Goal: Find contact information: Find contact information

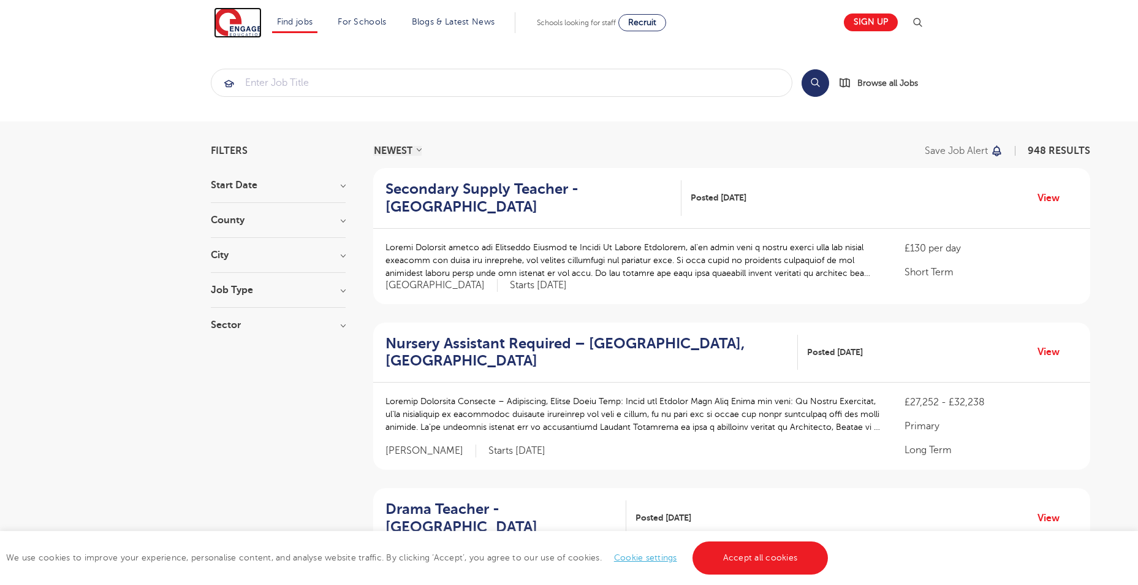
click at [221, 21] on img at bounding box center [238, 22] width 48 height 31
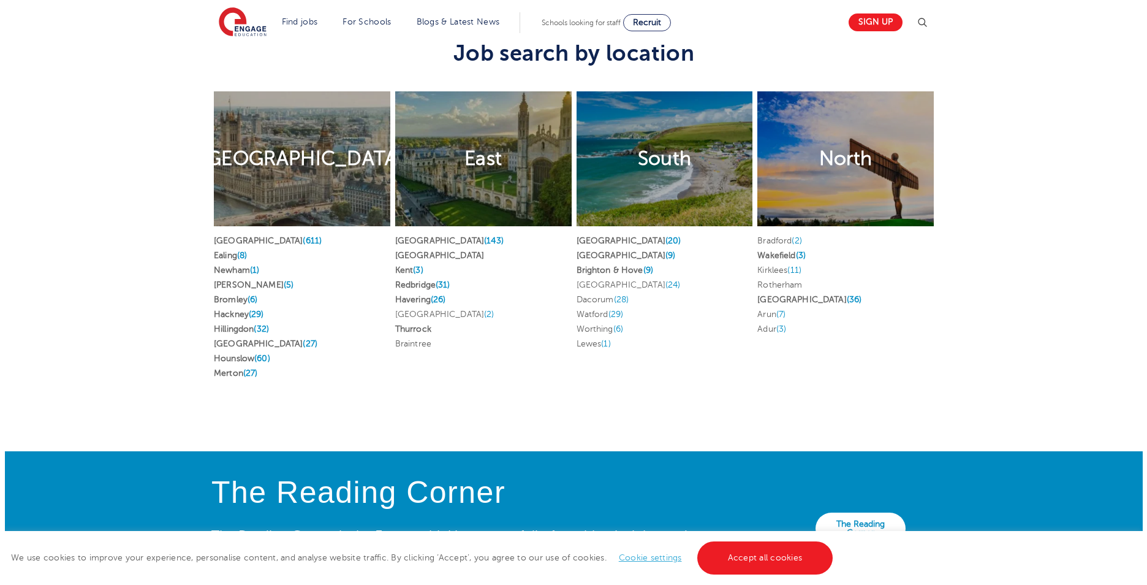
scroll to position [2067, 0]
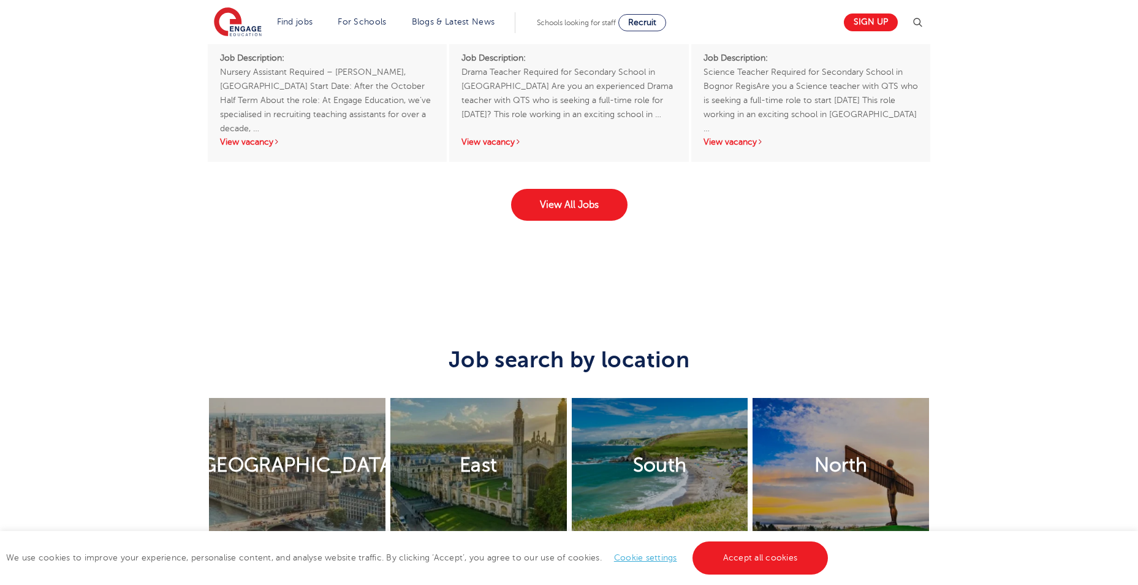
click at [915, 26] on img at bounding box center [917, 22] width 15 height 15
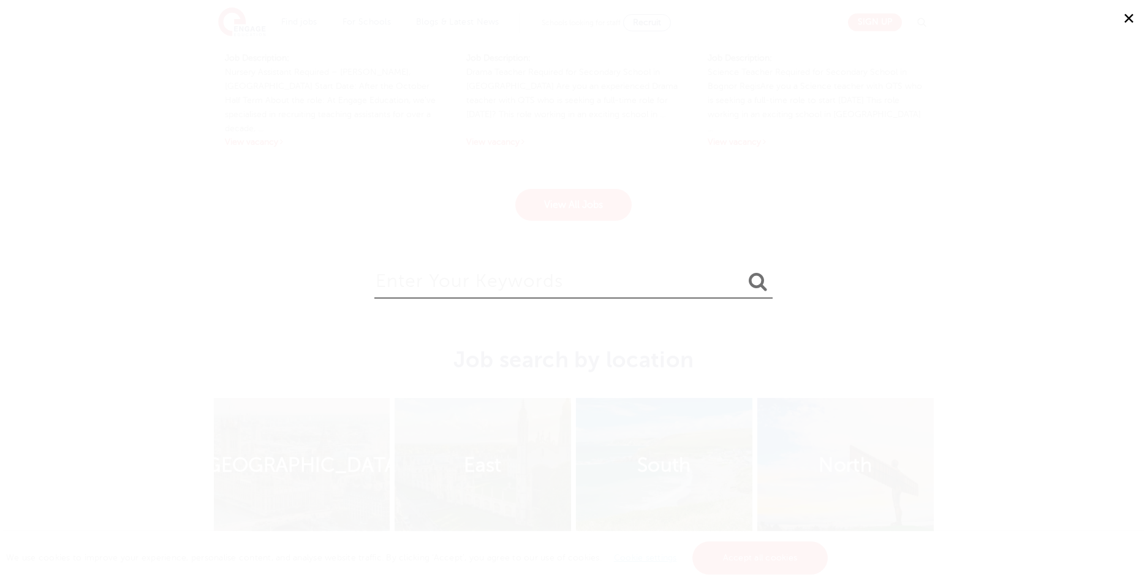
click at [448, 284] on input "search" at bounding box center [573, 279] width 398 height 40
type input "email"
click at [743, 271] on button "submit" at bounding box center [757, 282] width 29 height 23
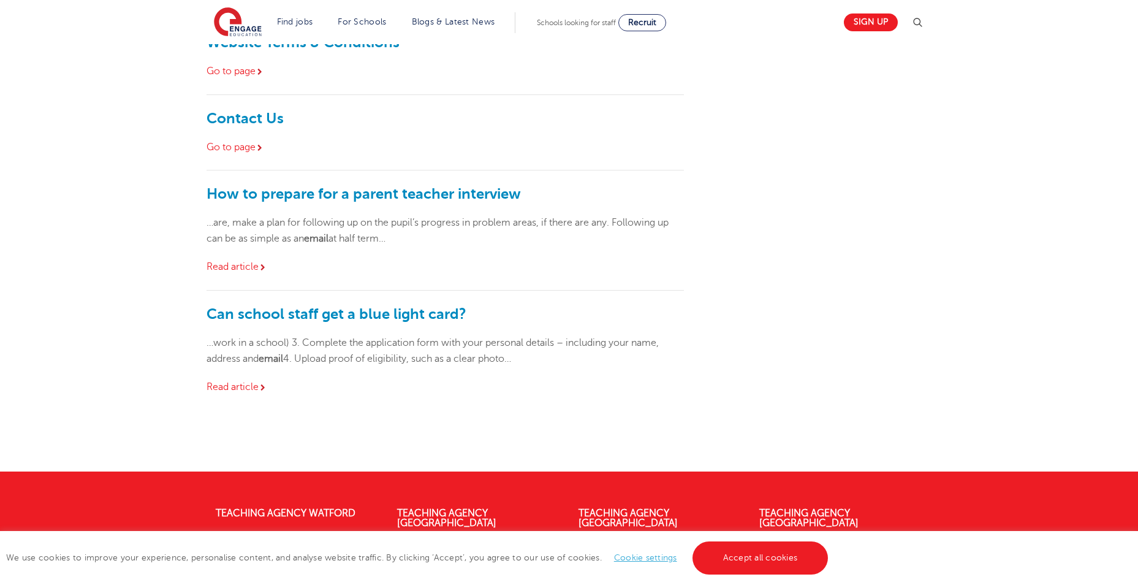
scroll to position [735, 0]
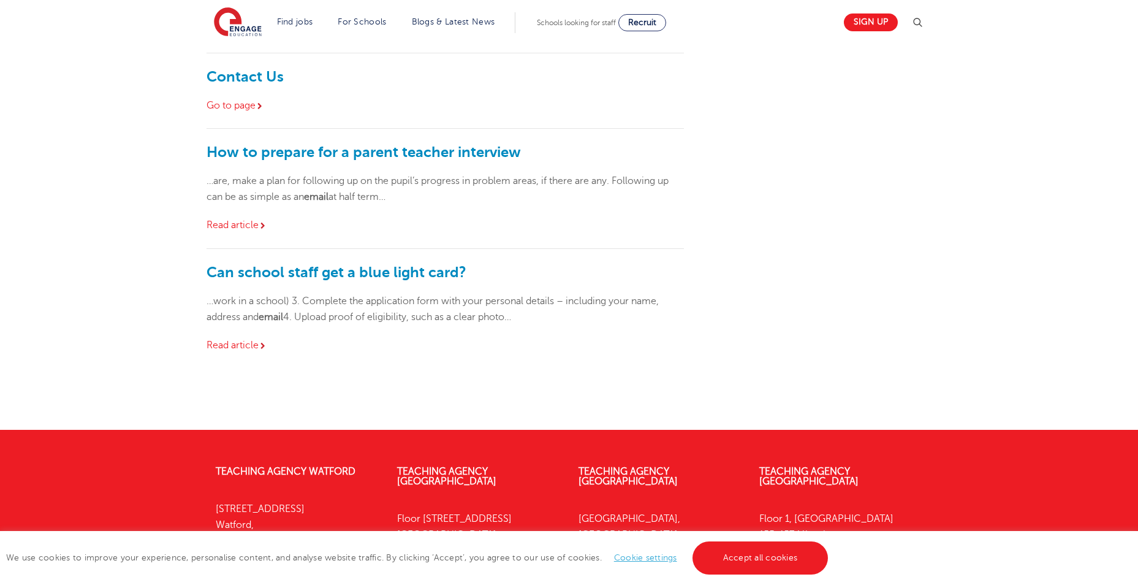
click at [262, 88] on div "Contact Us Go to page" at bounding box center [444, 90] width 477 height 75
click at [255, 107] on link "Go to page" at bounding box center [235, 105] width 58 height 11
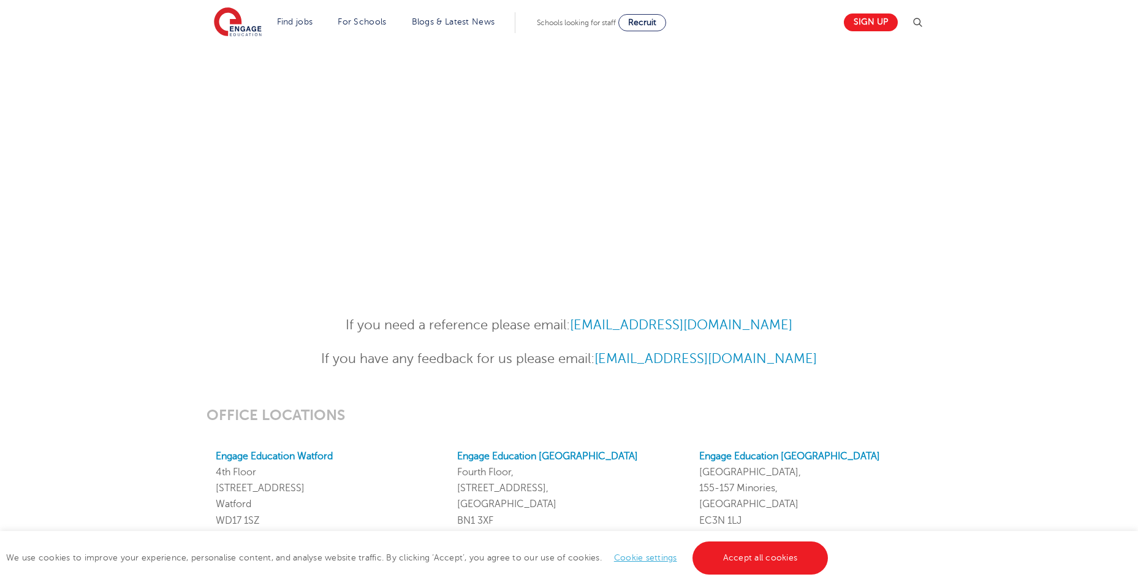
scroll to position [858, 0]
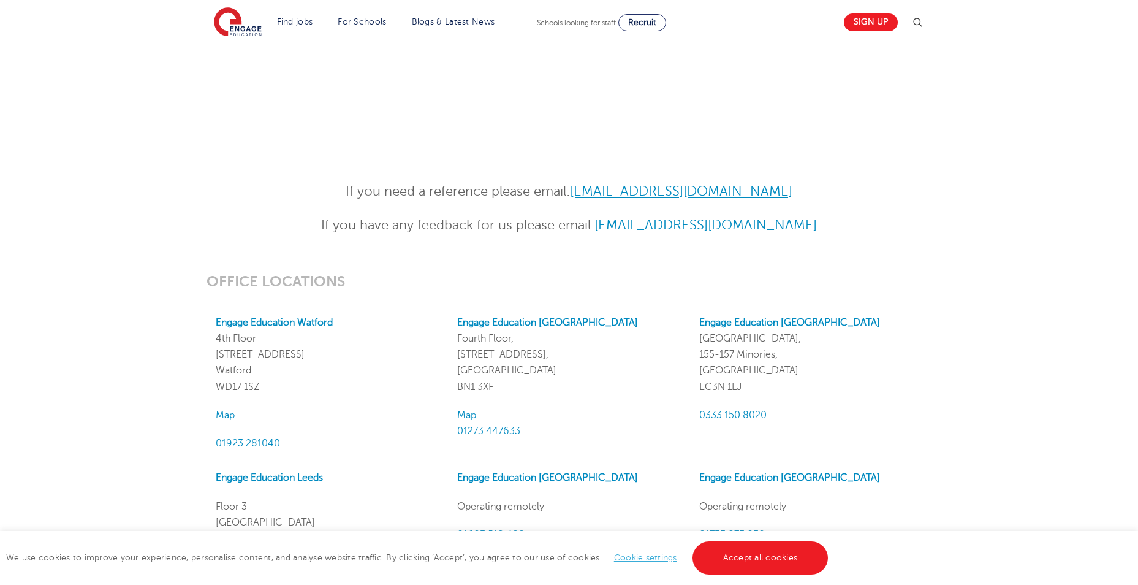
drag, startPoint x: 847, startPoint y: 185, endPoint x: 581, endPoint y: 195, distance: 266.1
click at [581, 195] on p "If you need a reference please email: References@engagepartners.co.uk" at bounding box center [568, 191] width 601 height 21
copy link "References@engagepartners.co.uk"
